Goal: Information Seeking & Learning: Find specific fact

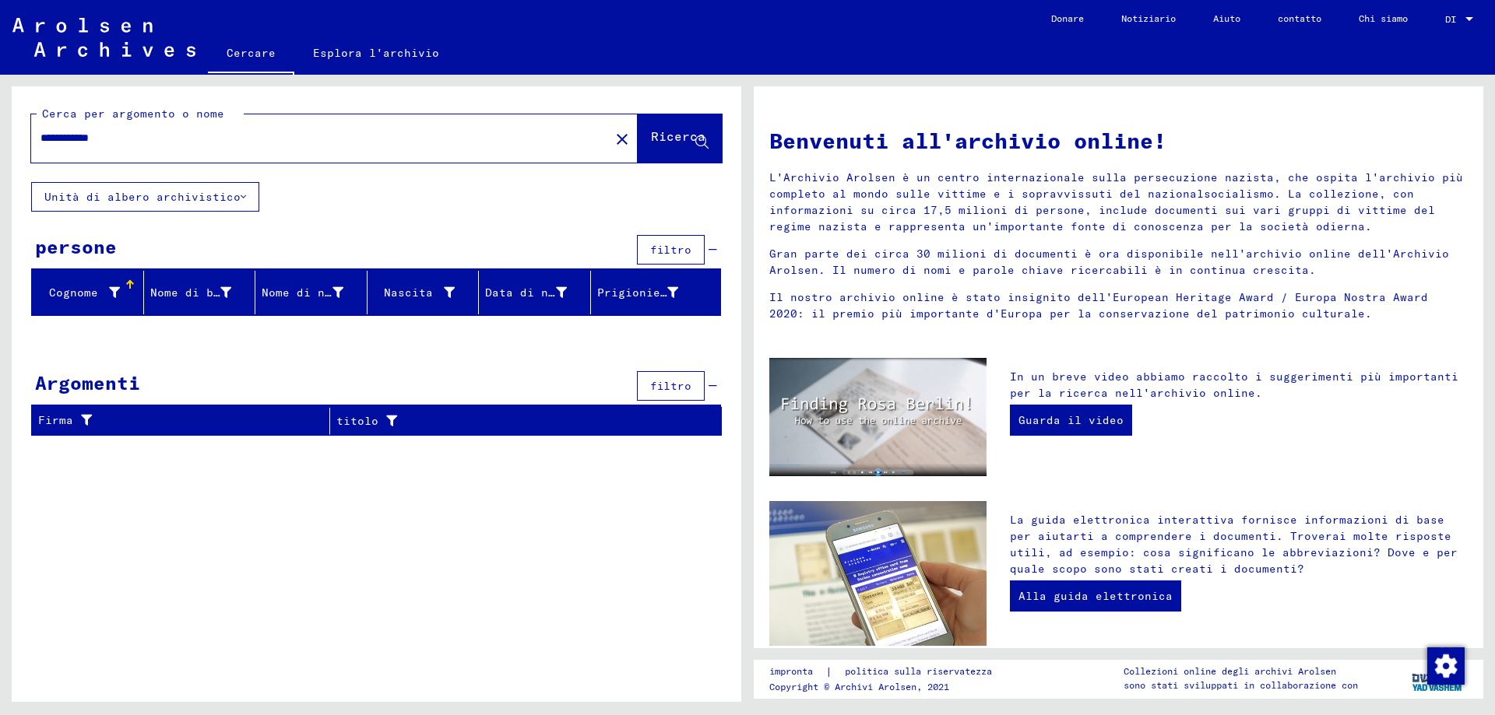
click at [122, 141] on input "**********" at bounding box center [315, 138] width 550 height 16
type input "******"
click at [703, 148] on icon at bounding box center [701, 142] width 13 height 13
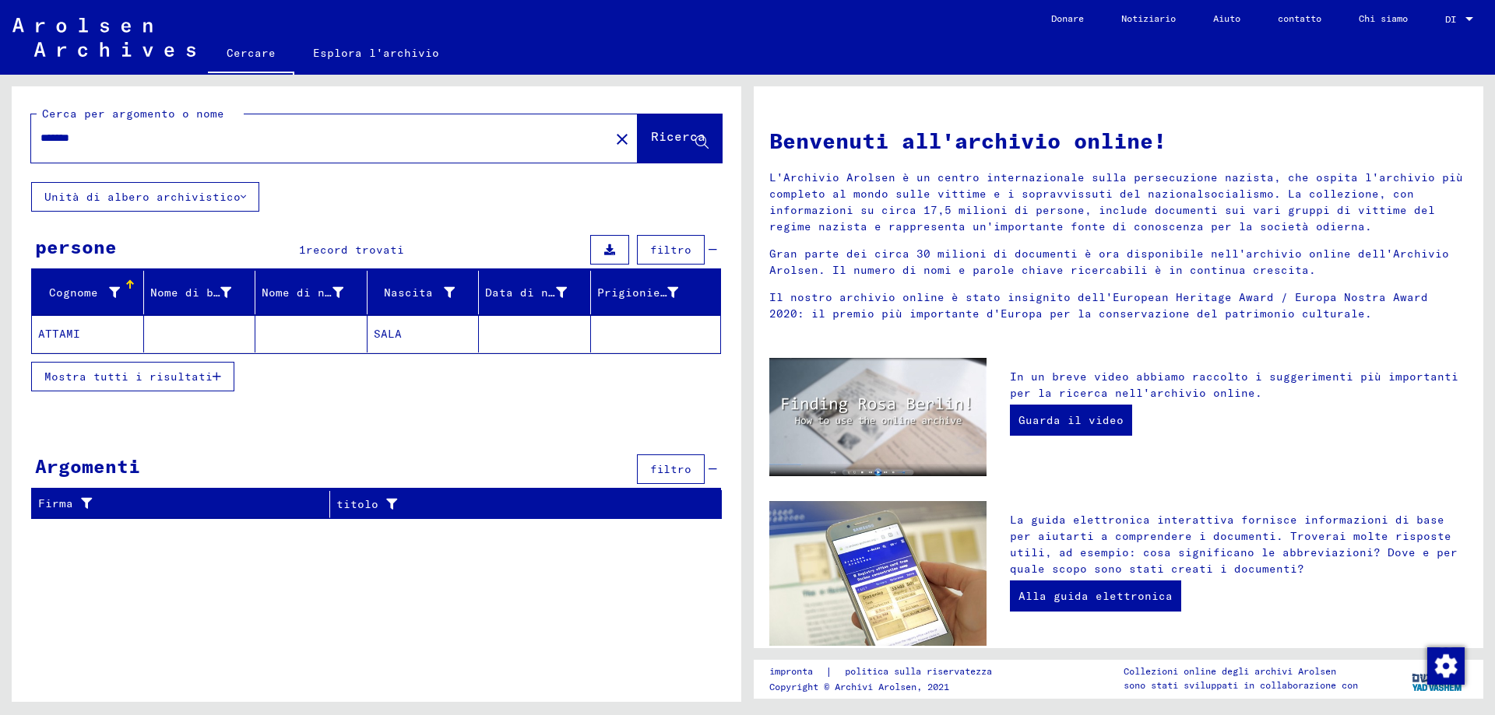
click at [118, 344] on mat-cell "ATTAMI" at bounding box center [88, 333] width 112 height 37
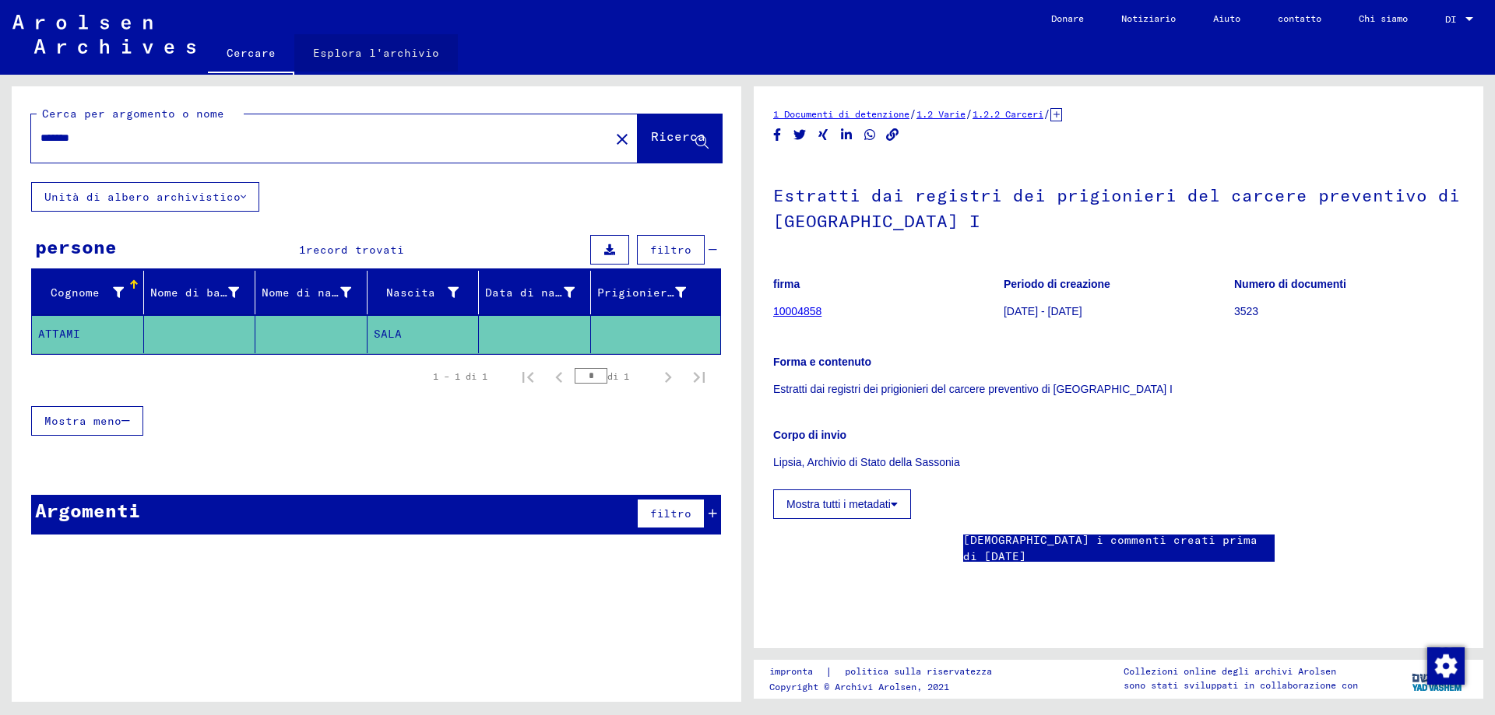
click at [388, 55] on font "Esplora l'archivio" at bounding box center [376, 53] width 126 height 14
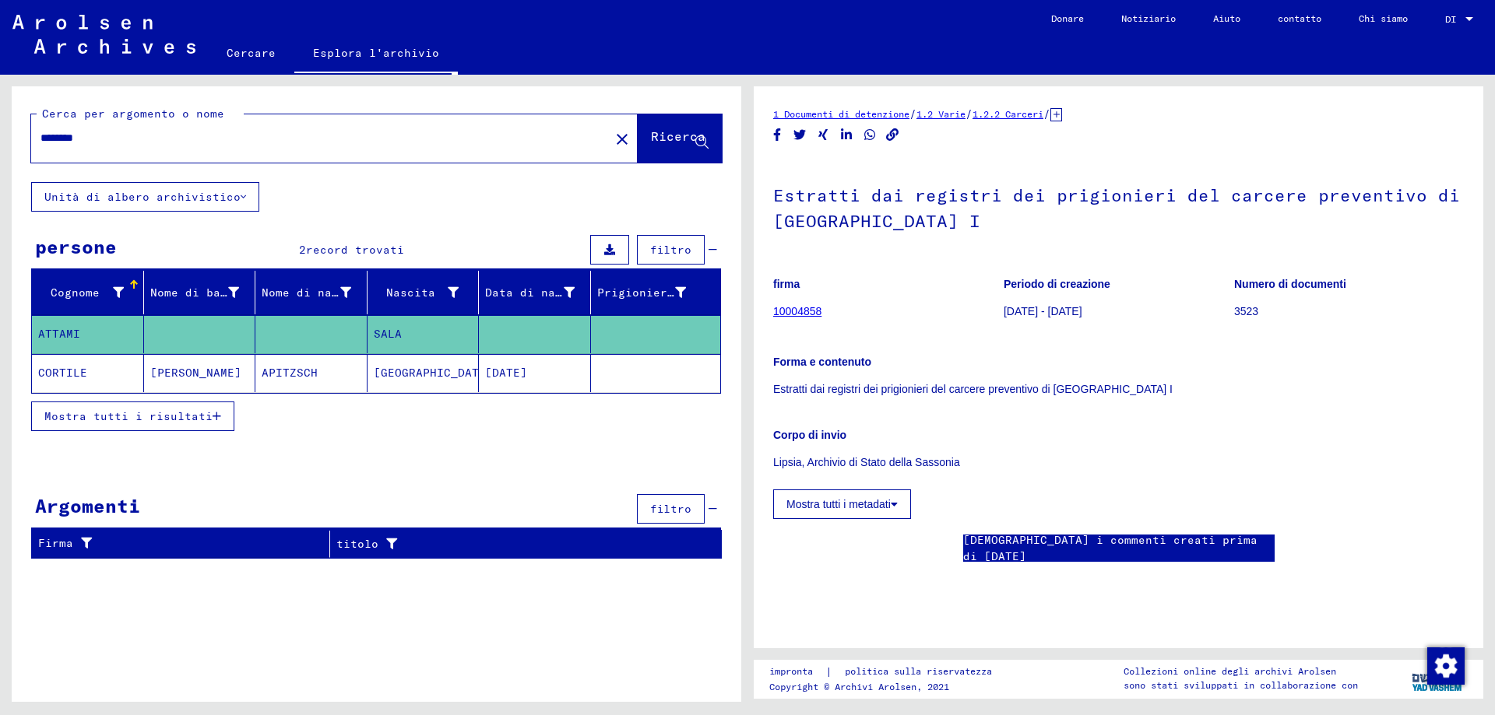
click at [420, 346] on mat-cell "SALA" at bounding box center [423, 334] width 112 height 38
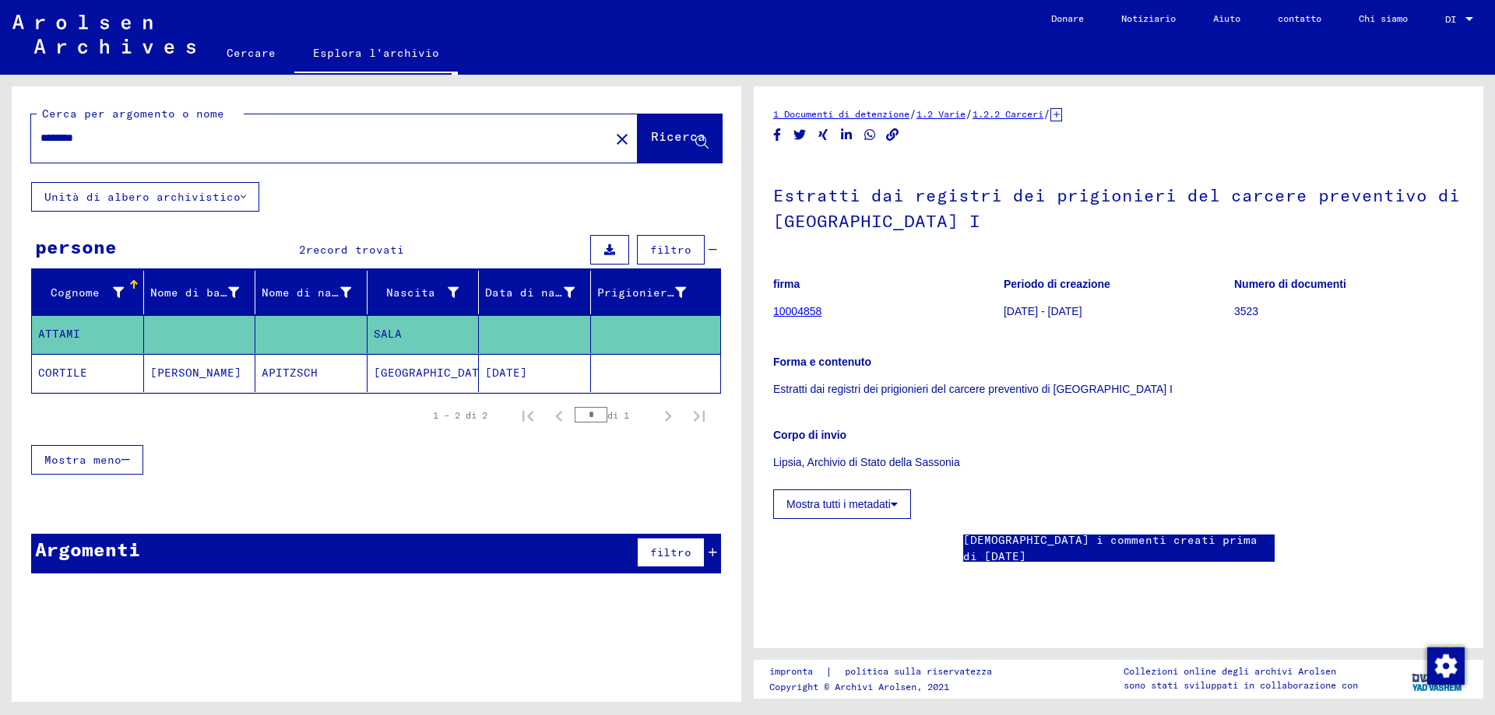
click at [420, 346] on mat-cell "SALA" at bounding box center [423, 334] width 112 height 38
click at [121, 465] on icon "button" at bounding box center [125, 460] width 9 height 11
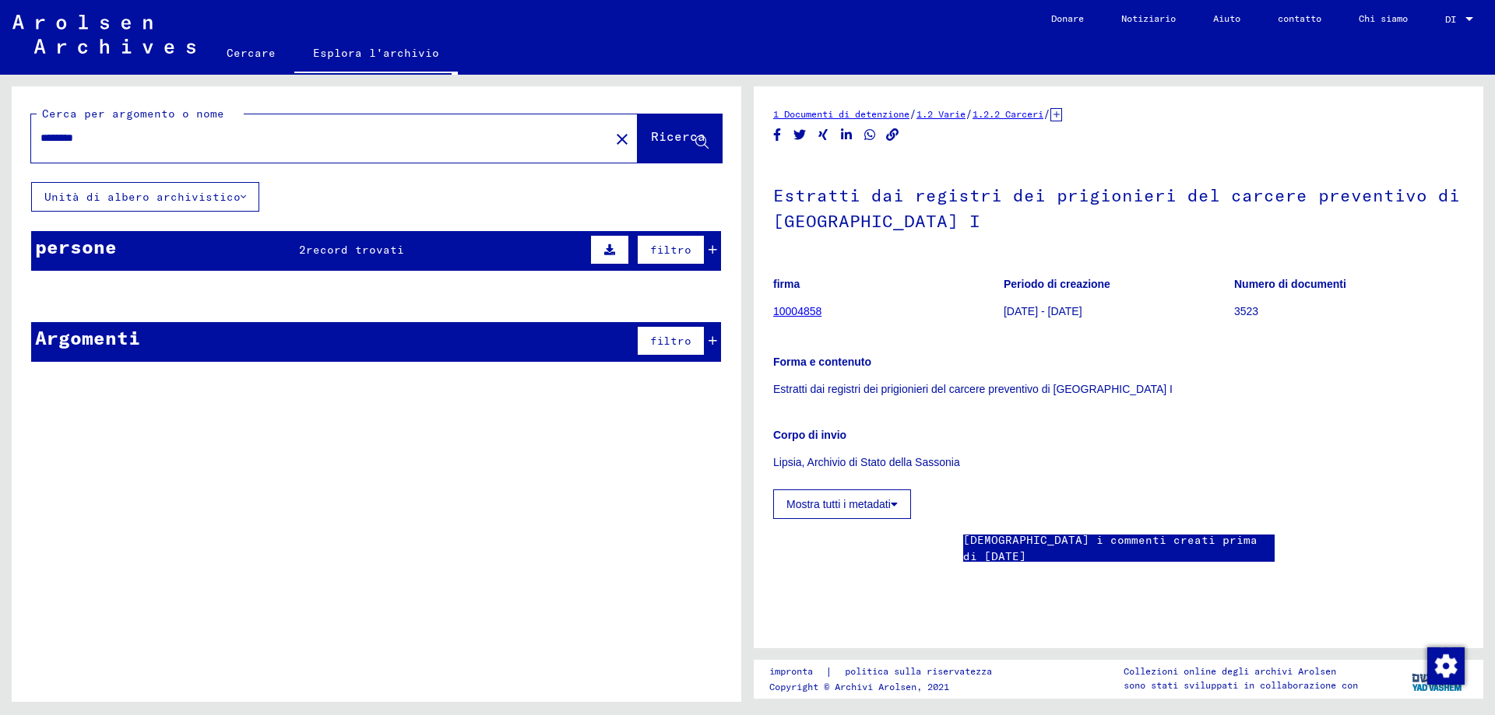
click at [121, 465] on icon "button" at bounding box center [125, 460] width 9 height 11
click at [100, 142] on input "********" at bounding box center [320, 138] width 560 height 16
type input "*"
click at [99, 139] on input "text" at bounding box center [320, 138] width 560 height 16
type input "**********"
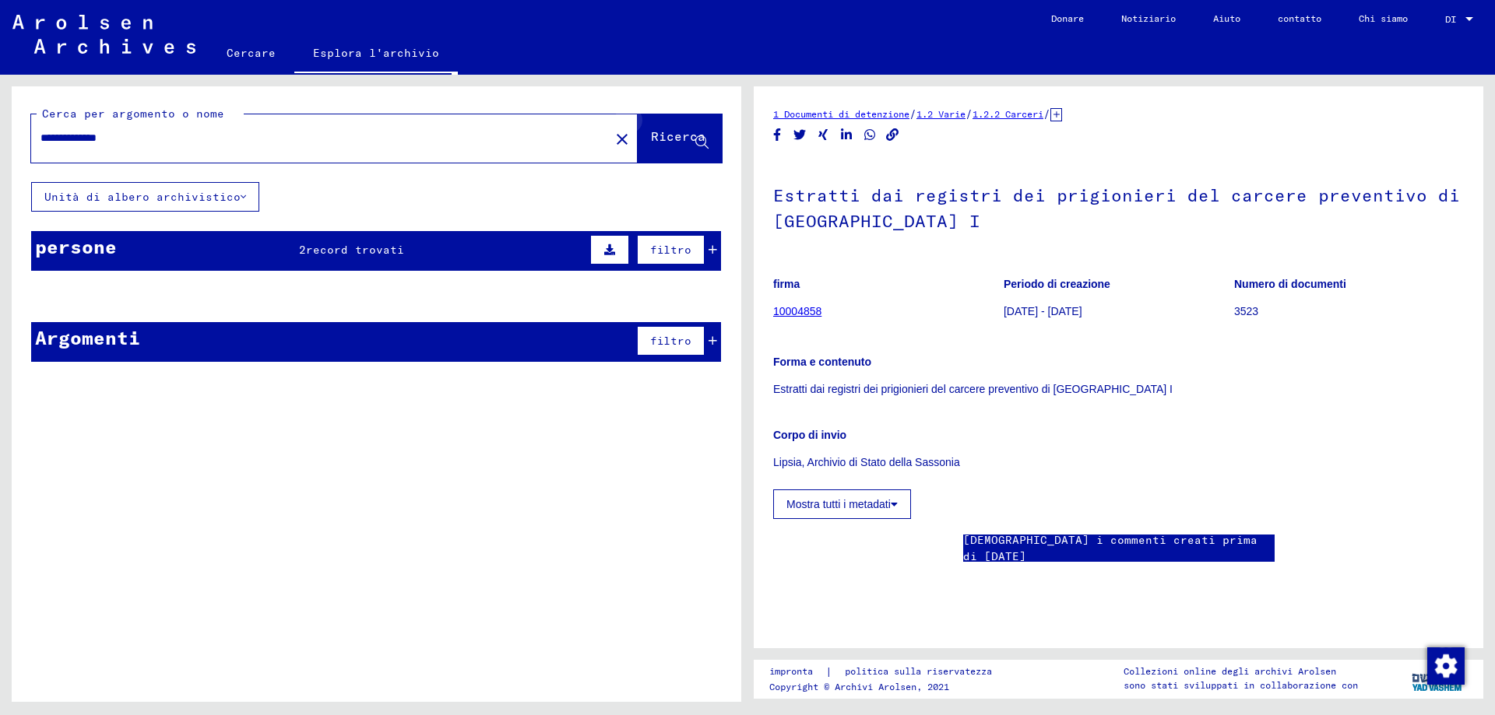
click at [699, 146] on icon at bounding box center [701, 142] width 13 height 13
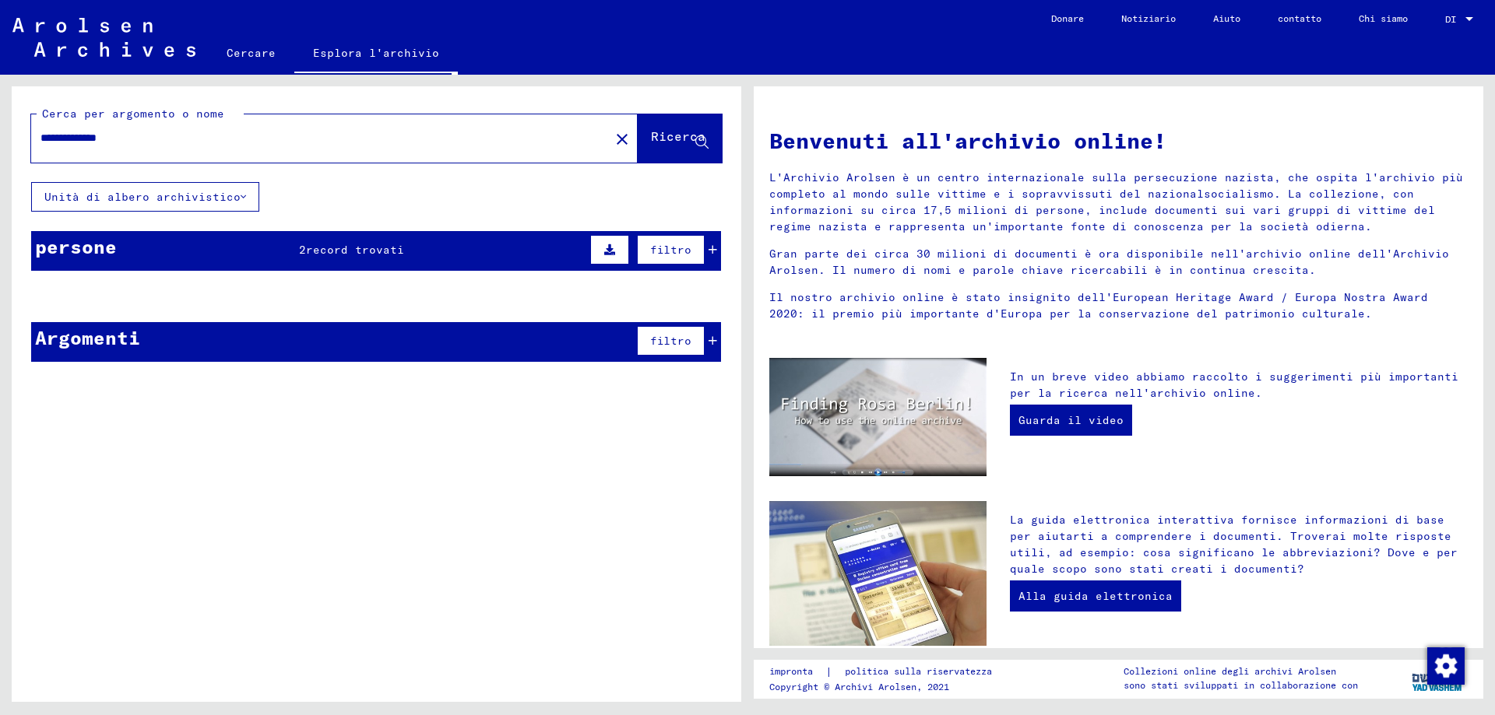
click at [398, 257] on font "record trovati" at bounding box center [355, 250] width 98 height 14
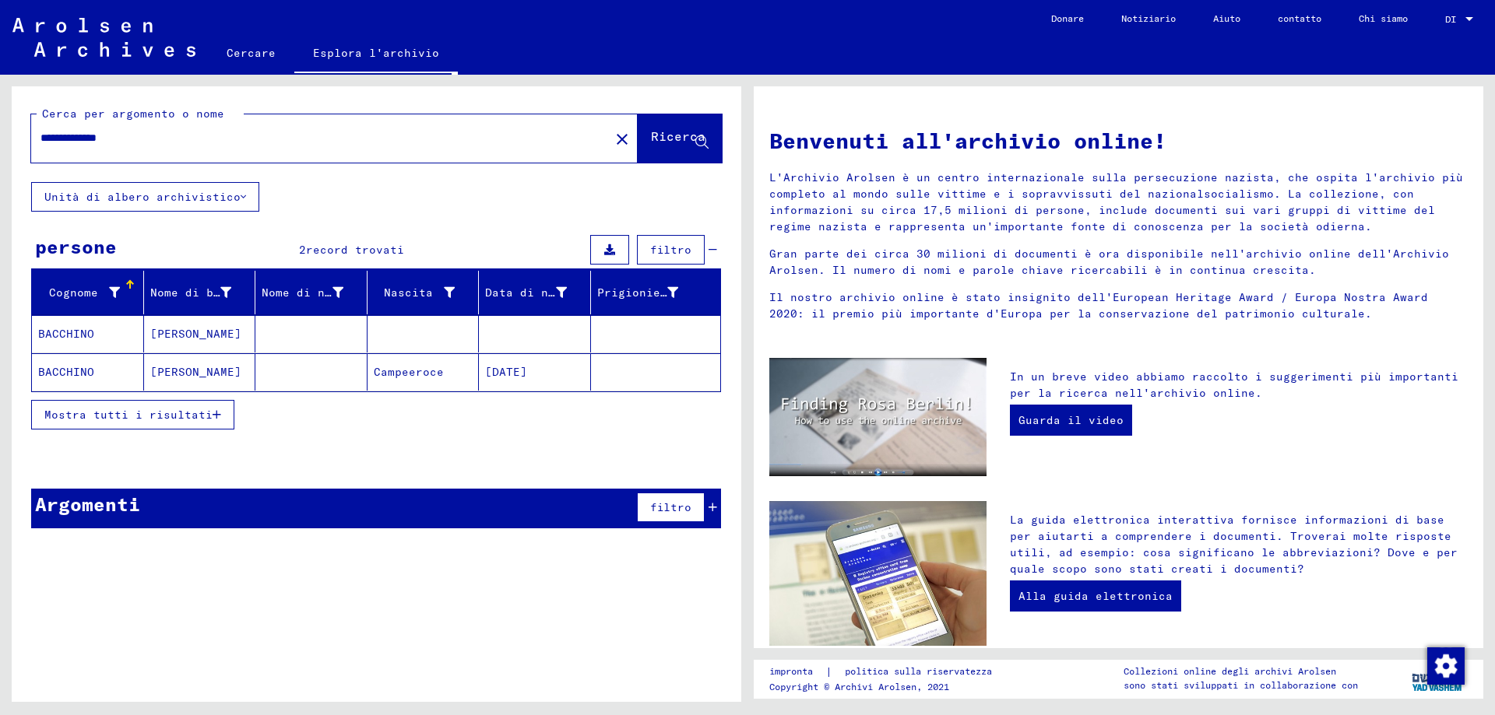
click at [99, 379] on mat-cell "BACCHINO" at bounding box center [88, 371] width 112 height 37
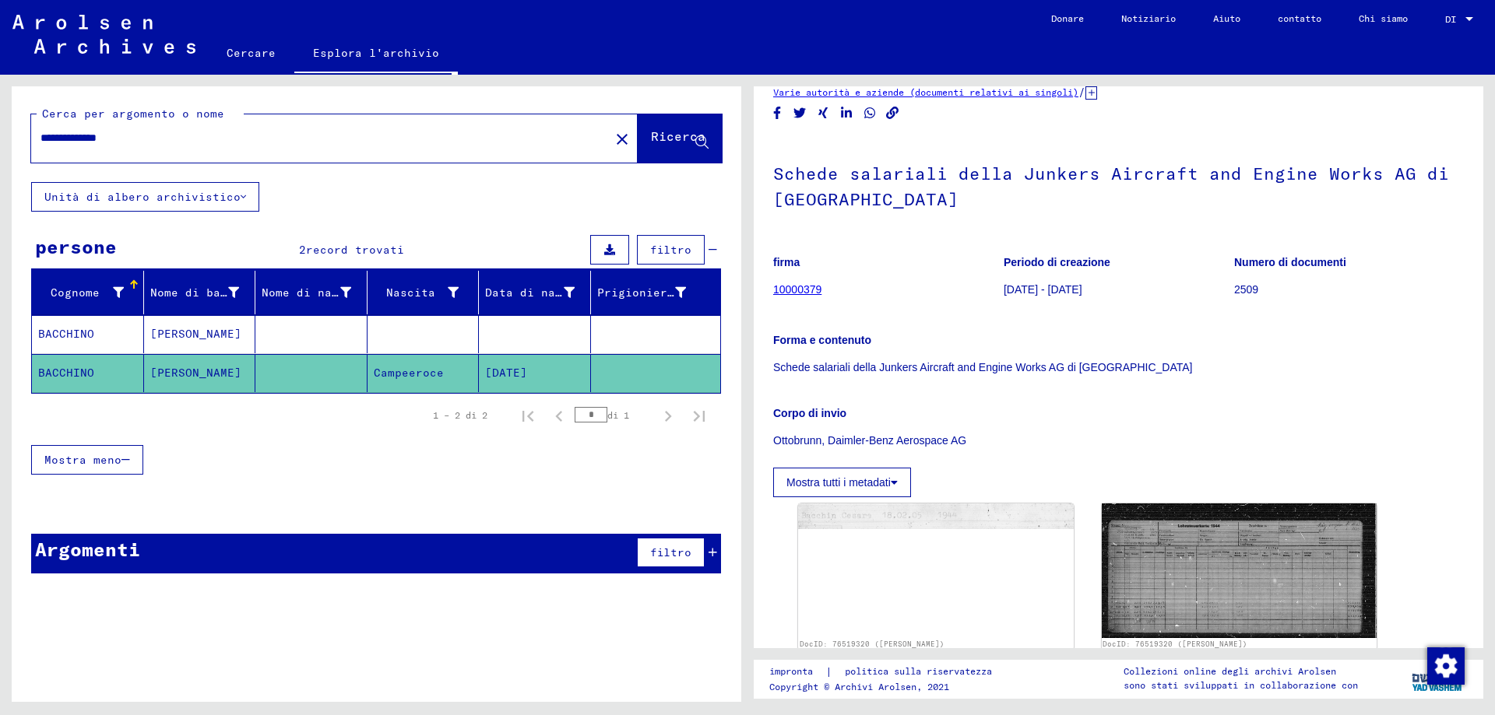
scroll to position [125, 0]
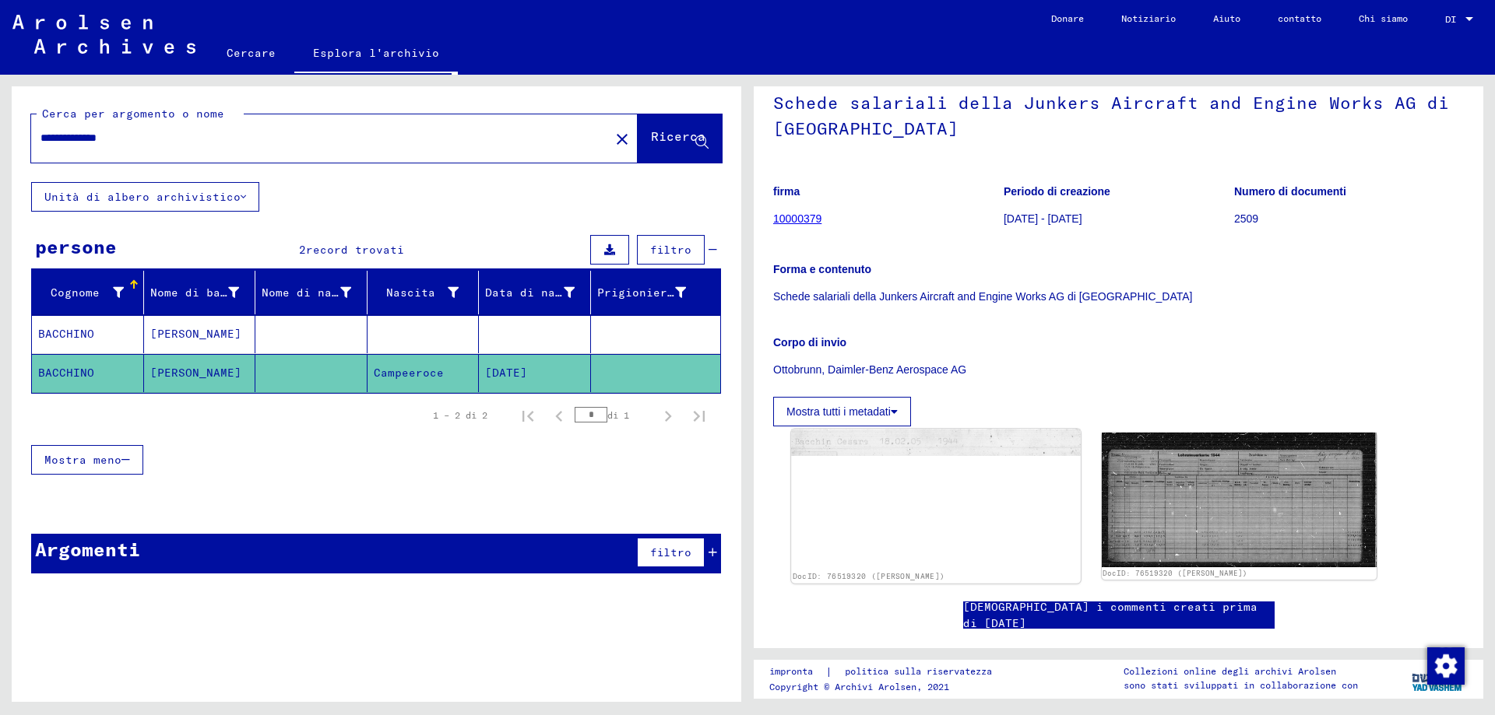
click at [904, 547] on div "DocID: 76519320 ([PERSON_NAME])" at bounding box center [935, 506] width 289 height 155
drag, startPoint x: 905, startPoint y: 550, endPoint x: 894, endPoint y: 588, distance: 39.2
click at [905, 551] on div "DocID: 76519320 ([PERSON_NAME])" at bounding box center [935, 506] width 289 height 155
click at [911, 538] on div "DocID: 76519320 ([PERSON_NAME])" at bounding box center [935, 506] width 289 height 155
click at [916, 578] on font "DocID: 76519320 ([PERSON_NAME])" at bounding box center [869, 576] width 152 height 9
